Goal: Task Accomplishment & Management: Manage account settings

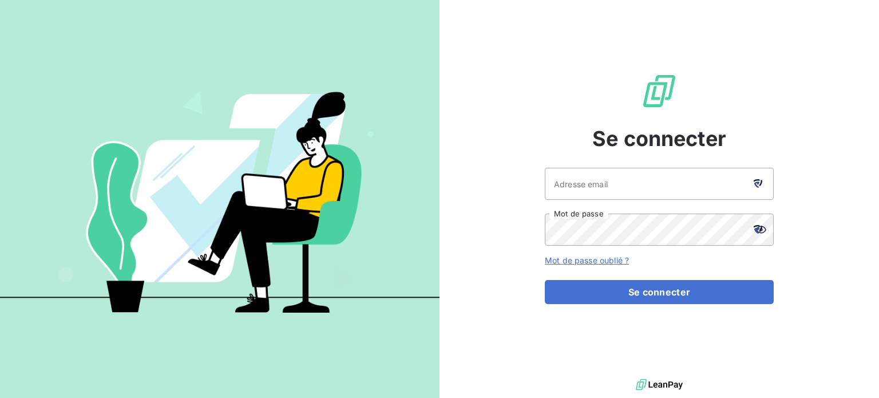
click at [758, 181] on icon at bounding box center [758, 183] width 9 height 9
click at [656, 194] on input "Adresse email" at bounding box center [659, 184] width 229 height 32
click at [759, 179] on icon at bounding box center [758, 183] width 9 height 9
type input "[EMAIL_ADDRESS][DOMAIN_NAME]"
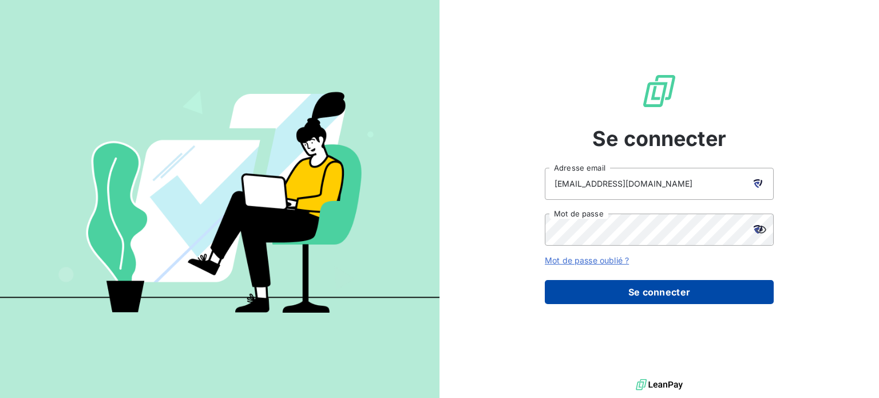
click at [641, 297] on button "Se connecter" at bounding box center [659, 292] width 229 height 24
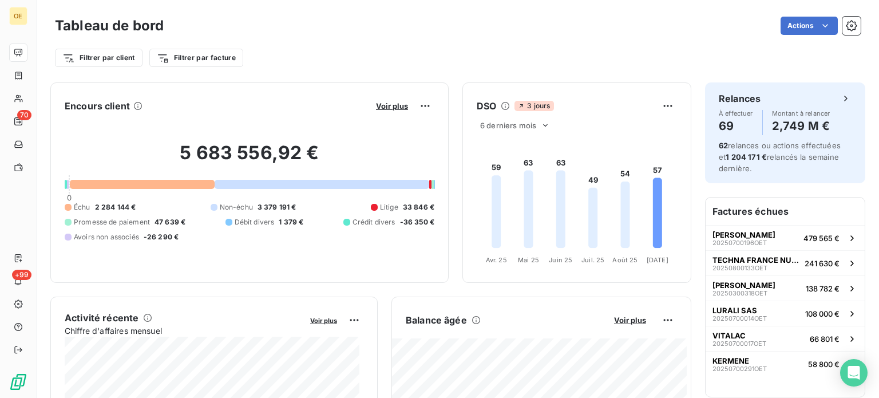
click at [238, 189] on div "5 683 556,92 € 0 Échu 2 284 144 € Non-échu 3 379 191 € Litige 33 846 € Promesse…" at bounding box center [250, 191] width 370 height 153
click at [239, 180] on div at bounding box center [322, 184] width 215 height 9
click at [240, 157] on h2 "5 683 556,92 €" at bounding box center [250, 158] width 370 height 34
click at [179, 185] on div at bounding box center [142, 184] width 145 height 9
click at [80, 107] on h6 "Encours client" at bounding box center [97, 106] width 65 height 14
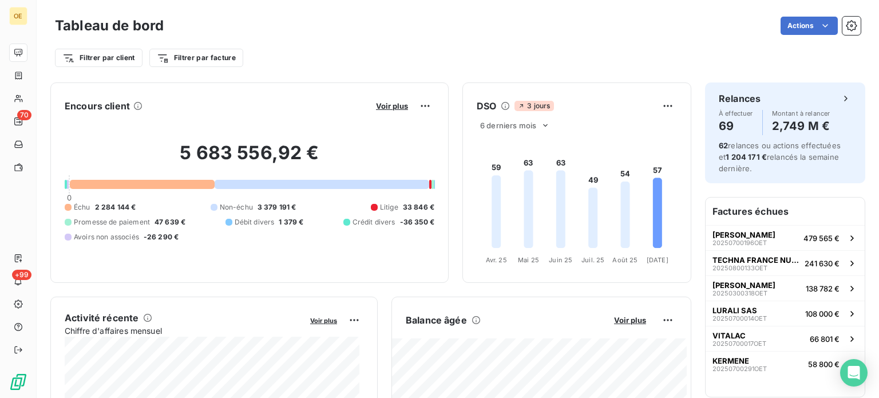
click at [80, 208] on span "Échu" at bounding box center [82, 207] width 17 height 10
click at [117, 204] on span "2 284 144 €" at bounding box center [115, 207] width 41 height 10
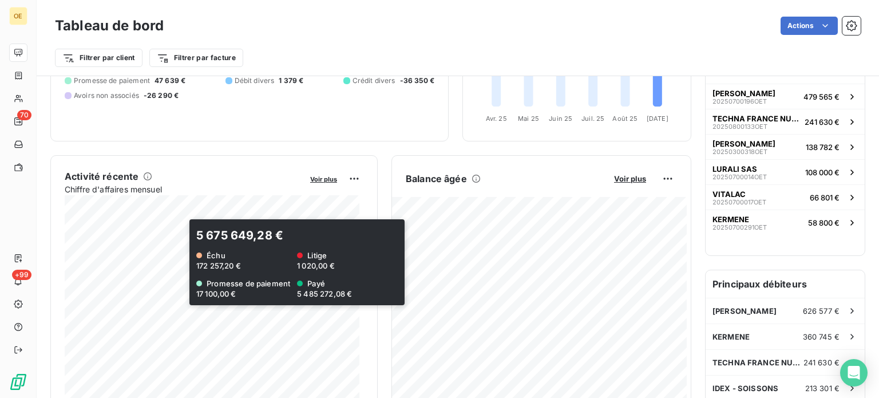
scroll to position [173, 0]
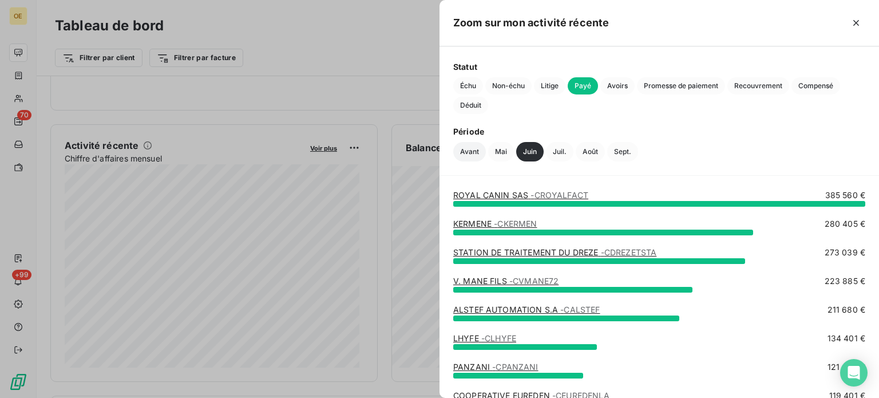
click at [474, 151] on button "Avant" at bounding box center [469, 151] width 33 height 19
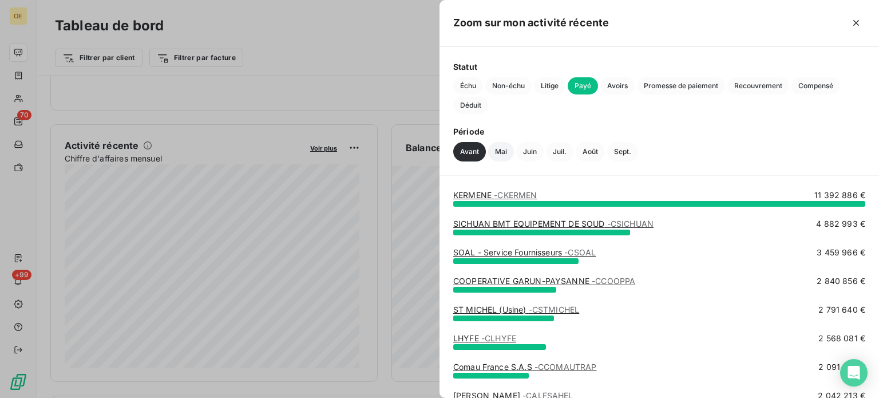
click at [501, 144] on button "Mai" at bounding box center [501, 151] width 26 height 19
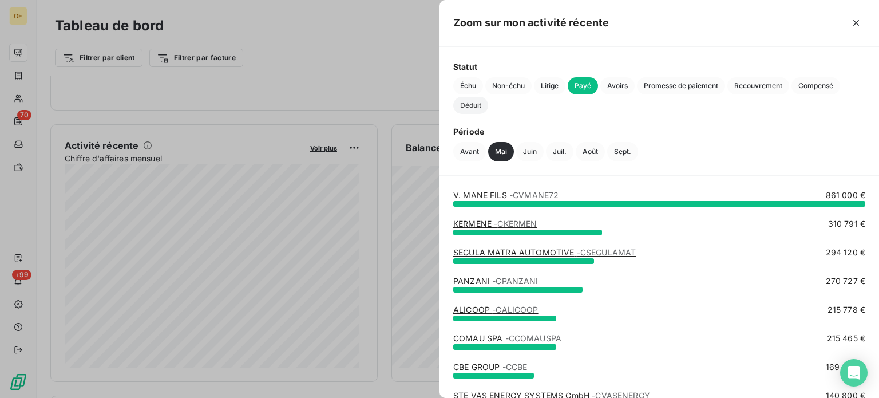
click at [464, 104] on span "Déduit" at bounding box center [470, 105] width 35 height 17
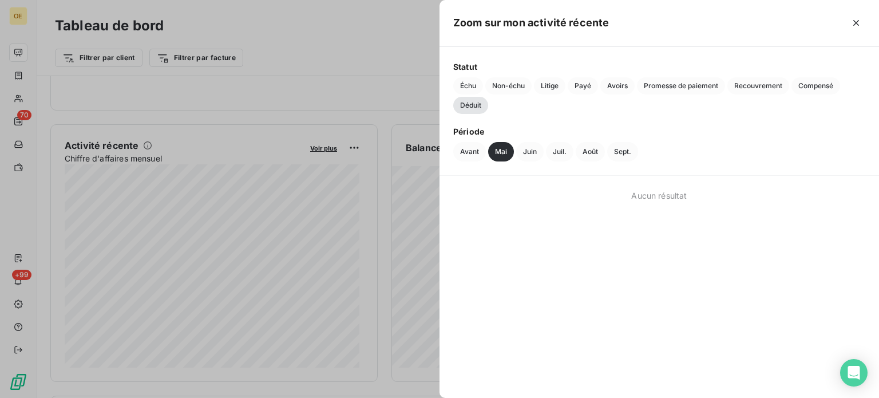
click at [350, 184] on div at bounding box center [439, 199] width 879 height 398
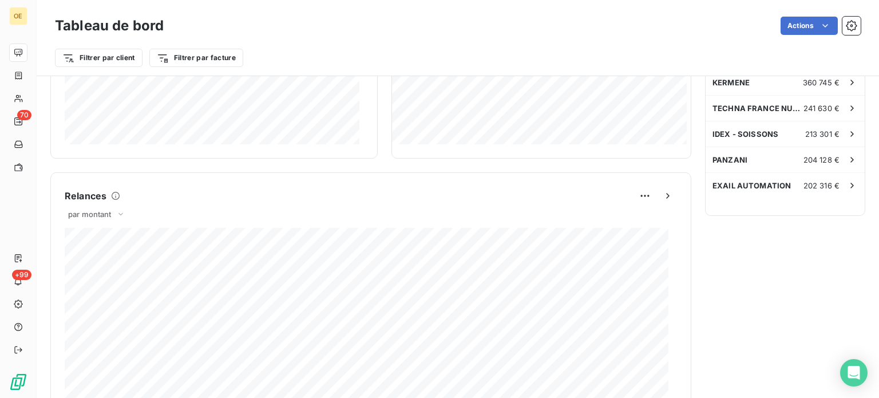
scroll to position [259, 0]
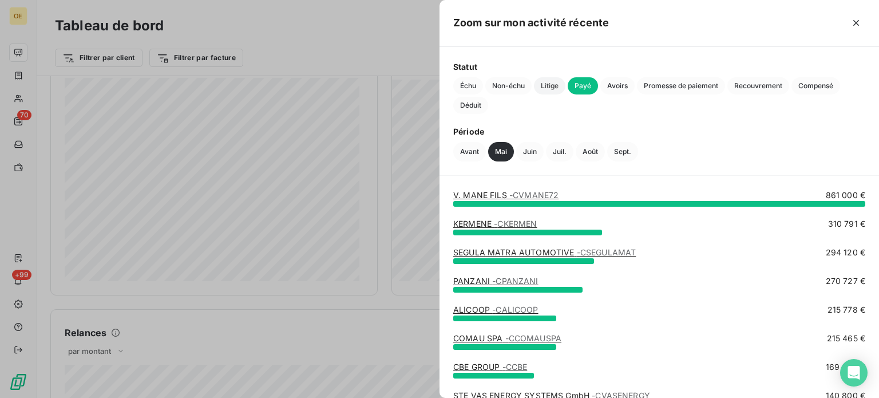
click at [552, 86] on span "Litige" at bounding box center [549, 85] width 31 height 17
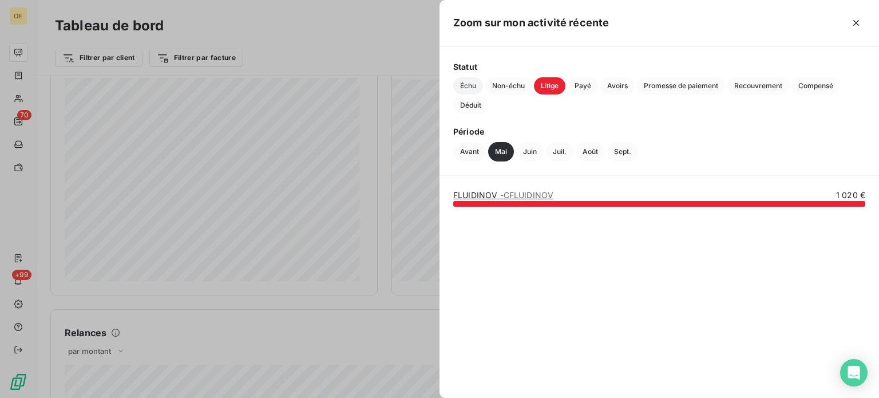
click at [467, 88] on span "Échu" at bounding box center [468, 85] width 30 height 17
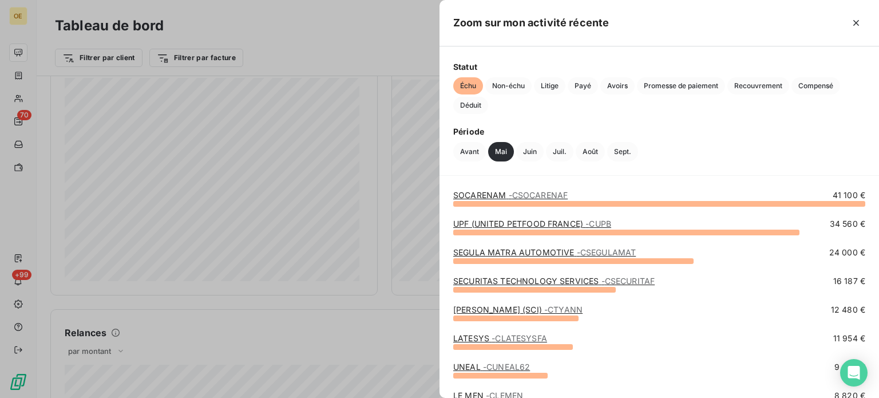
click at [360, 143] on div at bounding box center [439, 199] width 879 height 398
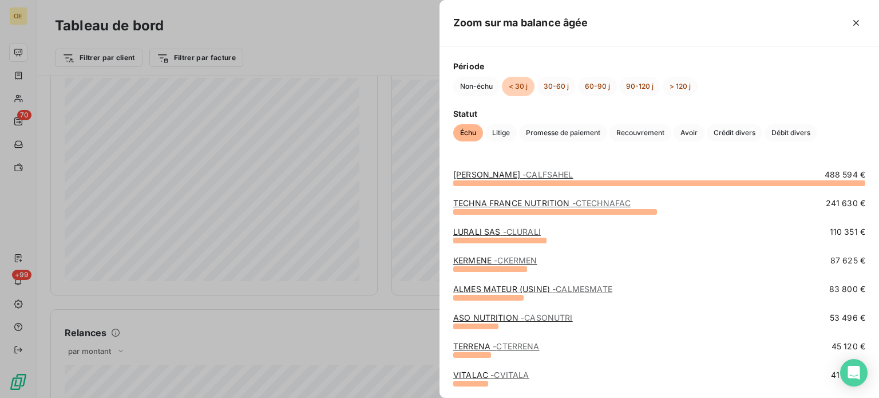
click at [665, 209] on div "TECHNA FRANCE NUTRITION - CTECHNAFAC 241 630 €" at bounding box center [659, 205] width 412 height 17
